Goal: Task Accomplishment & Management: Complete application form

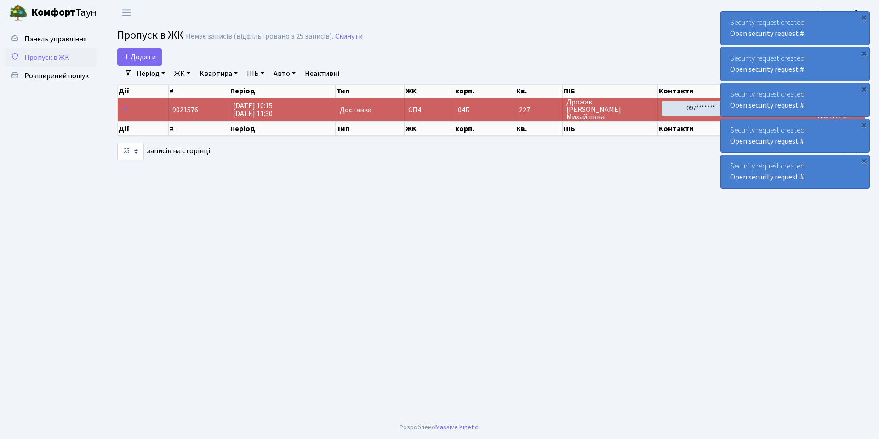
select select "25"
click at [868, 161] on div "×" at bounding box center [864, 160] width 9 height 9
click at [860, 126] on div "×" at bounding box center [864, 124] width 9 height 9
click at [867, 90] on div "×" at bounding box center [864, 88] width 9 height 9
click at [865, 52] on div "×" at bounding box center [864, 52] width 9 height 9
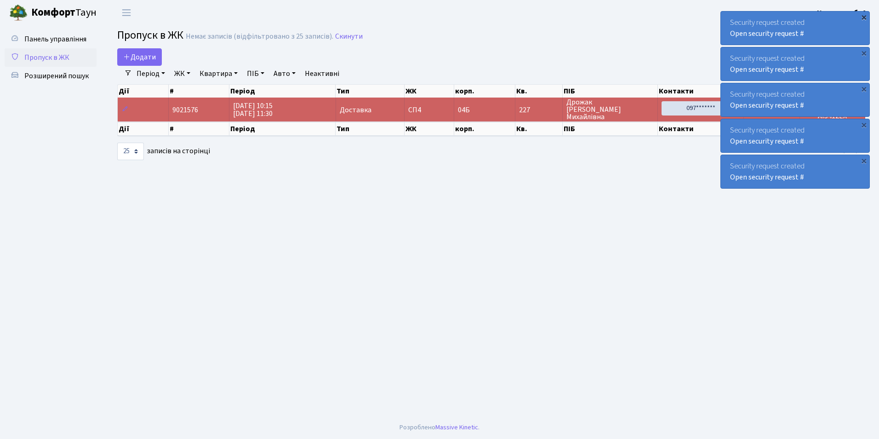
click at [861, 19] on div "×" at bounding box center [864, 16] width 9 height 9
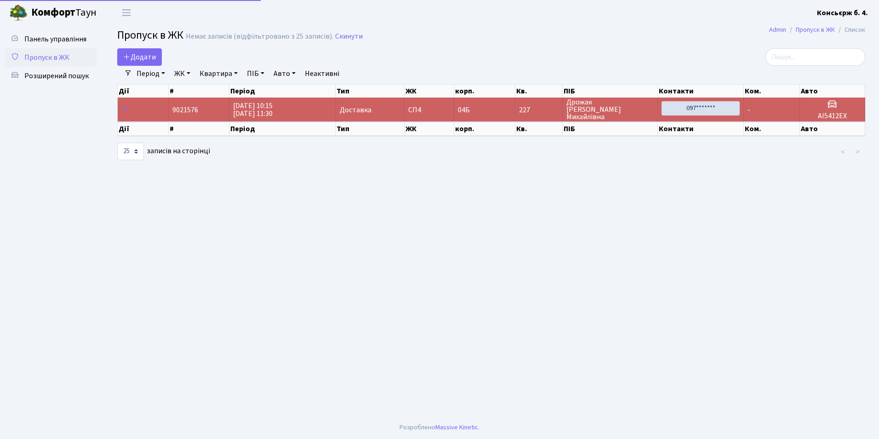
select select "25"
click at [147, 60] on span "Додати" at bounding box center [139, 57] width 33 height 10
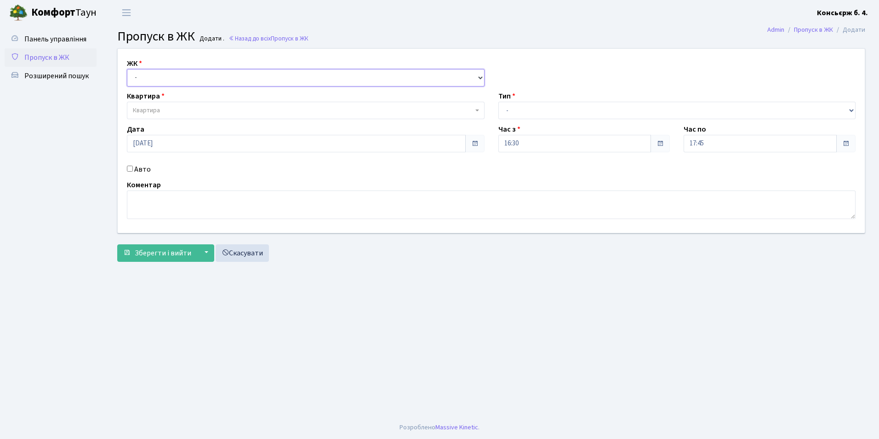
click at [150, 81] on select "- [STREET_ADDRESS]" at bounding box center [306, 77] width 358 height 17
select select "325"
click at [127, 69] on select "- [STREET_ADDRESS]" at bounding box center [306, 77] width 358 height 17
select select
click at [192, 114] on span "Квартира" at bounding box center [303, 110] width 340 height 9
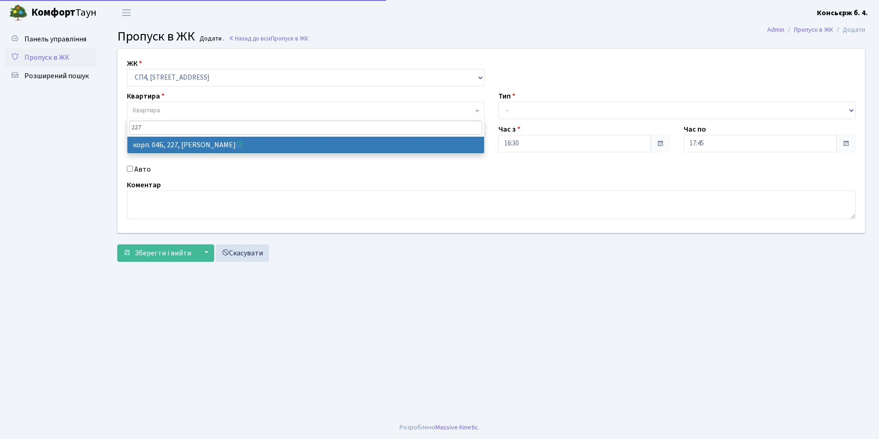
type input "227"
select select "21255"
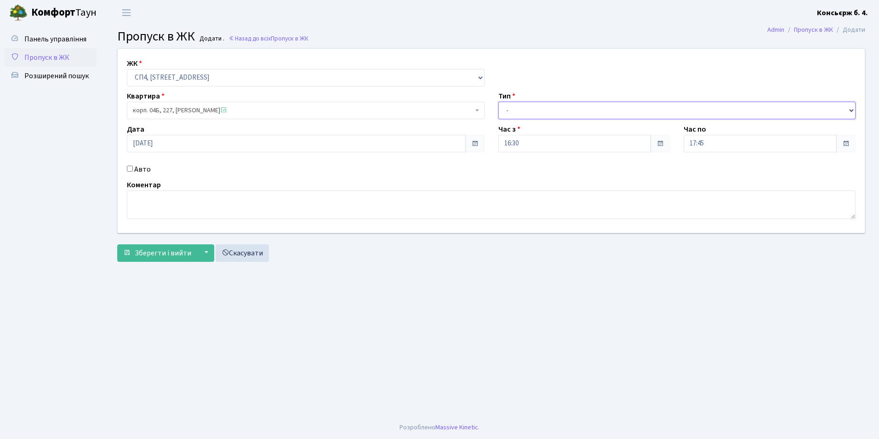
click at [538, 115] on select "- Доставка Таксі Гості Сервіс" at bounding box center [678, 110] width 358 height 17
select select "1"
click at [499, 102] on select "- Доставка Таксі Гості Сервіс" at bounding box center [678, 110] width 358 height 17
click at [730, 147] on input "17:45" at bounding box center [760, 143] width 153 height 17
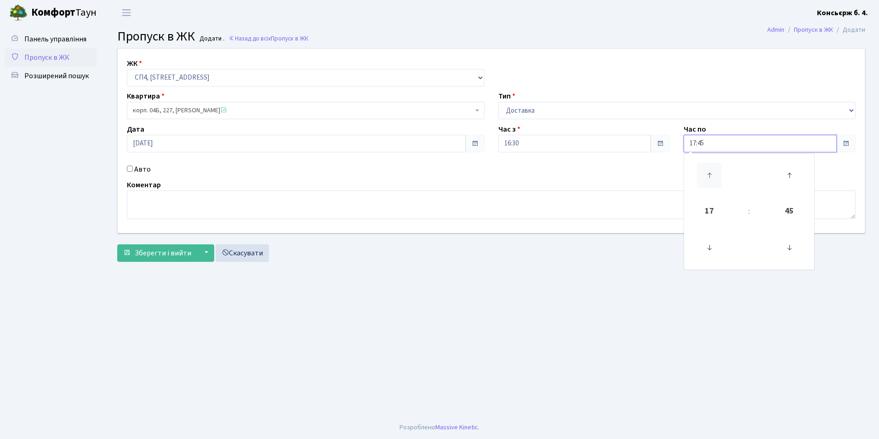
click at [715, 171] on icon at bounding box center [709, 175] width 25 height 25
type input "20:45"
click at [176, 254] on span "Зберегти і вийти" at bounding box center [163, 253] width 57 height 10
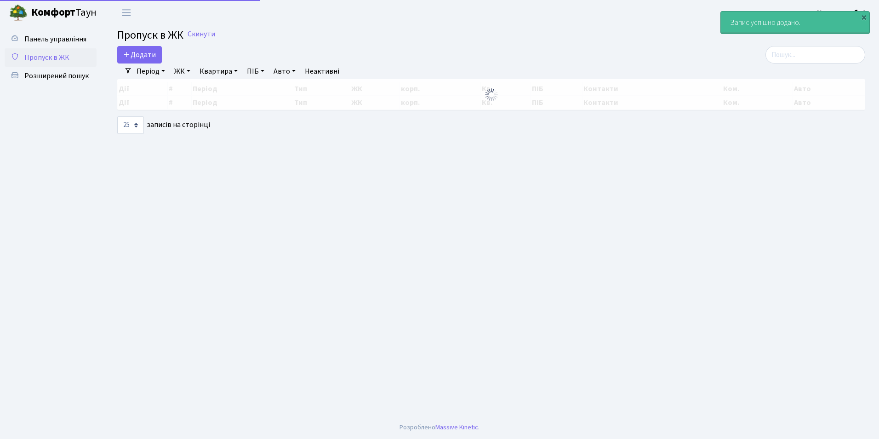
select select "25"
